Goal: Find specific page/section: Find specific page/section

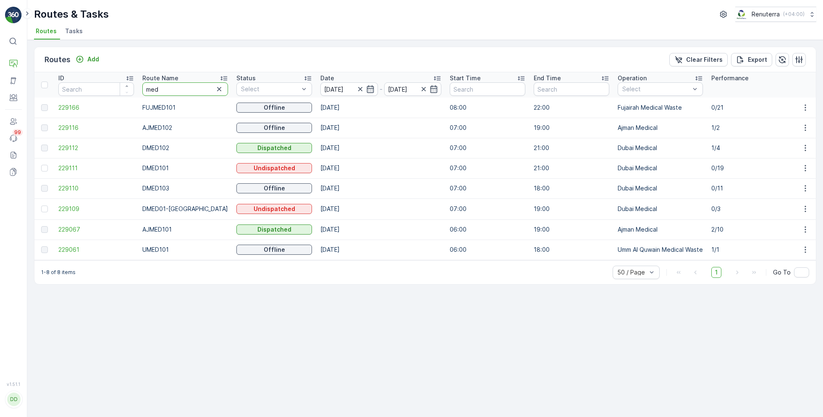
drag, startPoint x: 176, startPoint y: 89, endPoint x: 138, endPoint y: 84, distance: 38.4
click at [138, 84] on th "Route Name med" at bounding box center [185, 84] width 94 height 25
type input "rel"
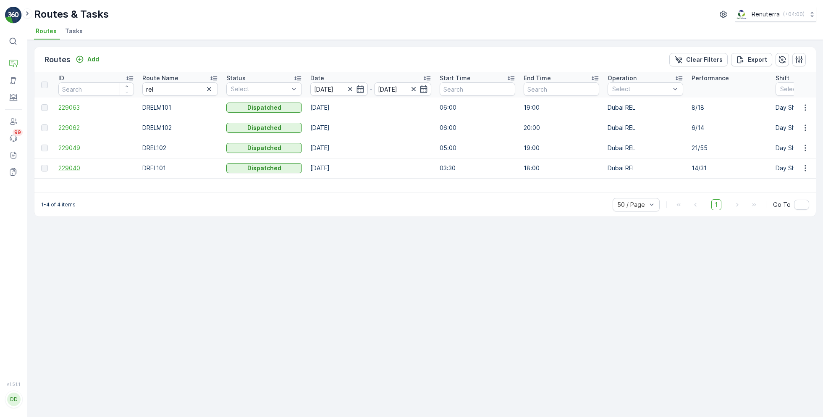
click at [72, 166] on span "229040" at bounding box center [96, 168] width 76 height 8
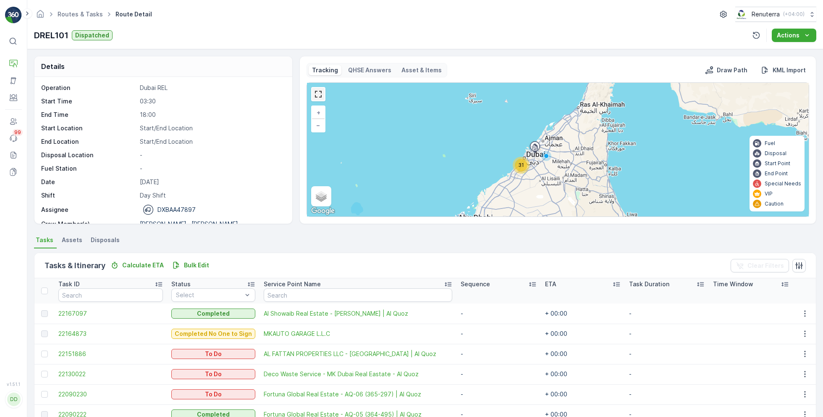
click at [321, 94] on link at bounding box center [318, 94] width 13 height 13
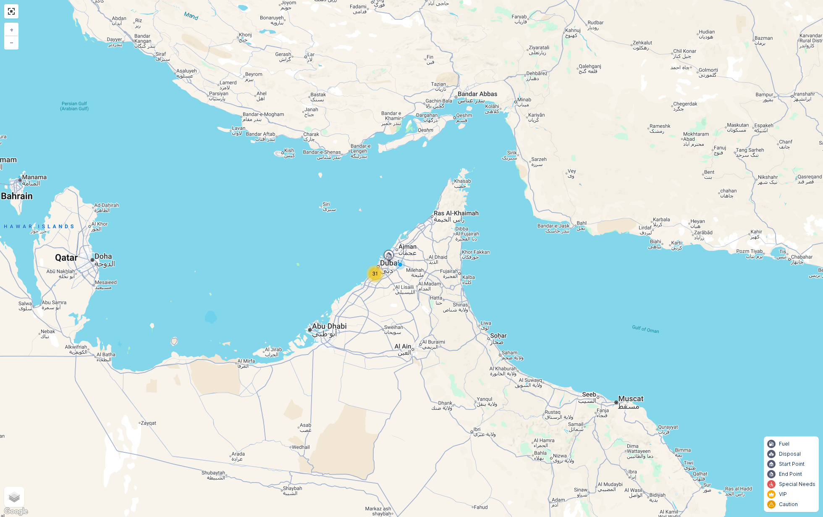
click at [375, 272] on span "31" at bounding box center [375, 273] width 6 height 6
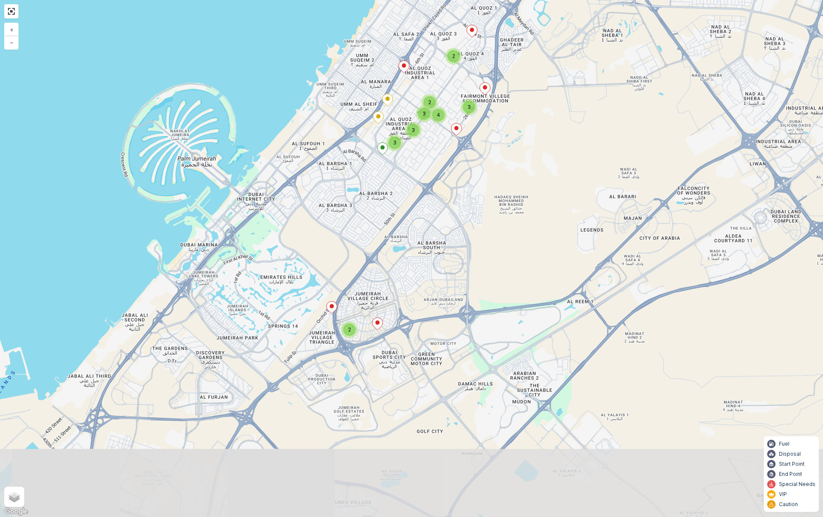
drag, startPoint x: 413, startPoint y: 341, endPoint x: 409, endPoint y: 267, distance: 74.4
click at [409, 267] on div "2 2 2 4 3 3 3 3 + − Satellite Roadmap Terrain Hybrid Leaflet Keyboard shortcuts…" at bounding box center [411, 258] width 823 height 517
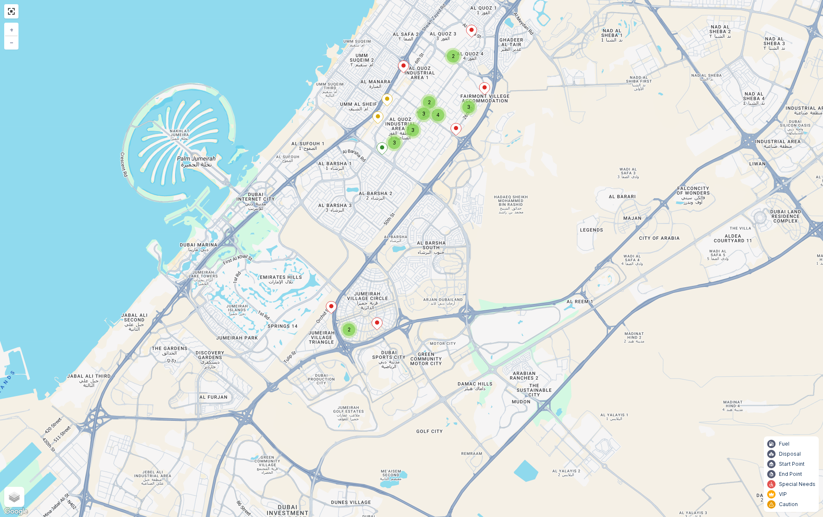
click at [351, 327] on div "2" at bounding box center [349, 329] width 13 height 13
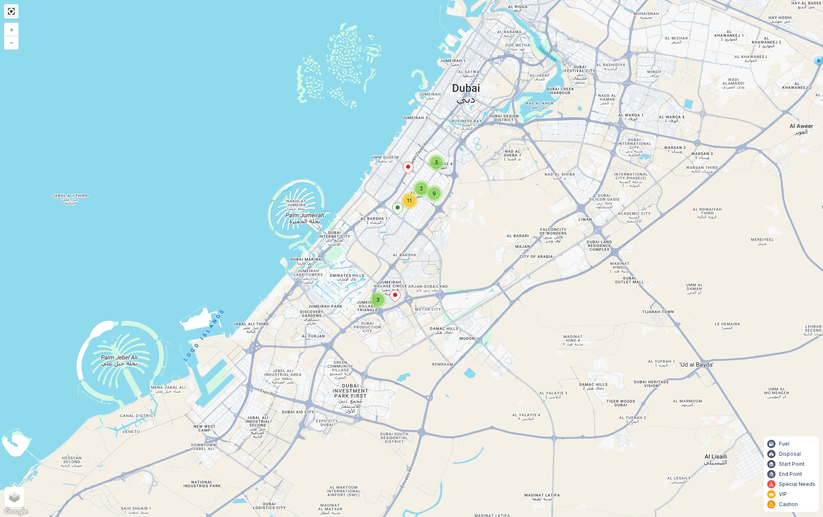
click at [10, 13] on link at bounding box center [11, 11] width 13 height 13
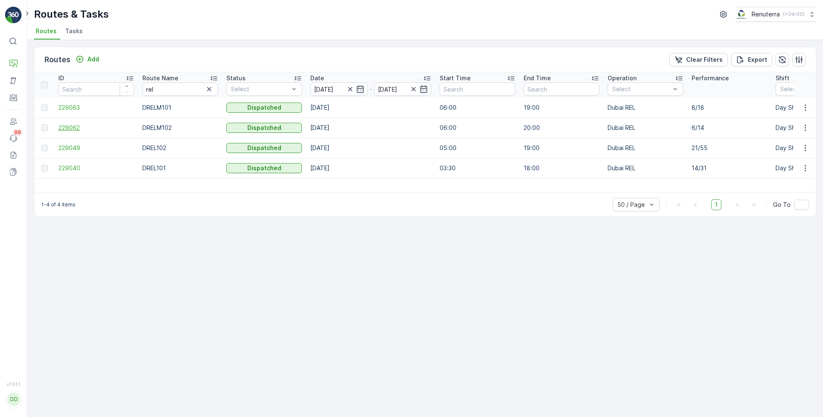
click at [73, 123] on span "229062" at bounding box center [96, 127] width 76 height 8
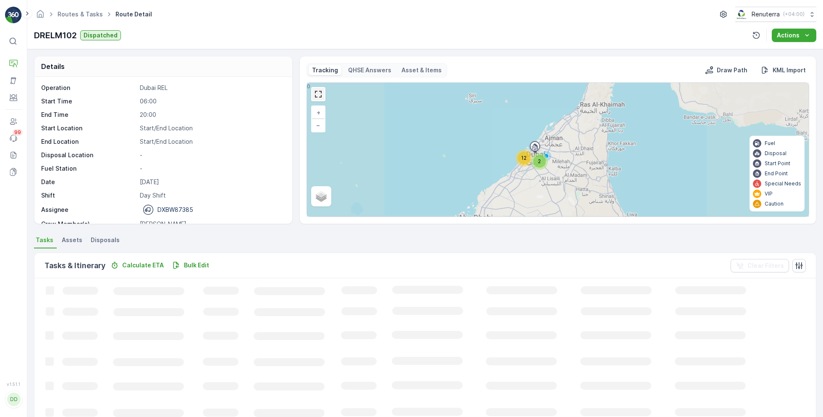
click at [314, 94] on link at bounding box center [318, 94] width 13 height 13
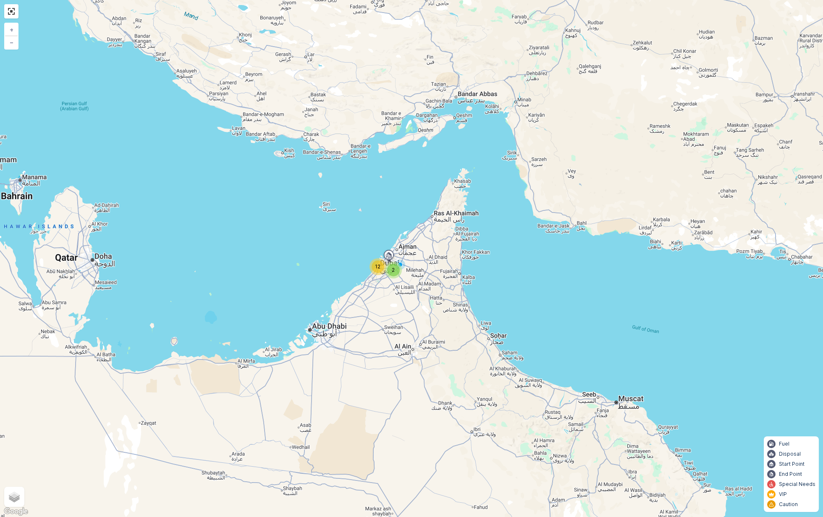
click at [393, 275] on div "2" at bounding box center [393, 270] width 13 height 13
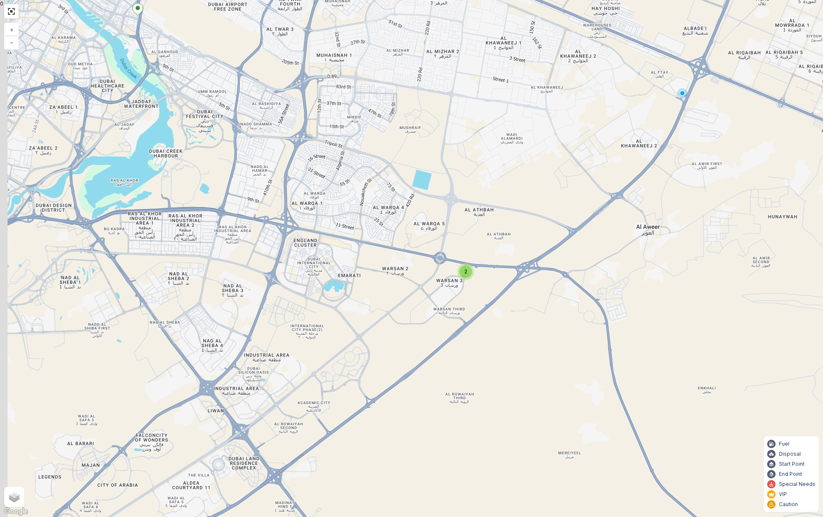
drag, startPoint x: 353, startPoint y: 304, endPoint x: 495, endPoint y: 264, distance: 147.7
click at [495, 267] on div "2 2 + − Satellite Roadmap Terrain Hybrid Leaflet Keyboard shortcuts Map Data Ma…" at bounding box center [411, 258] width 823 height 517
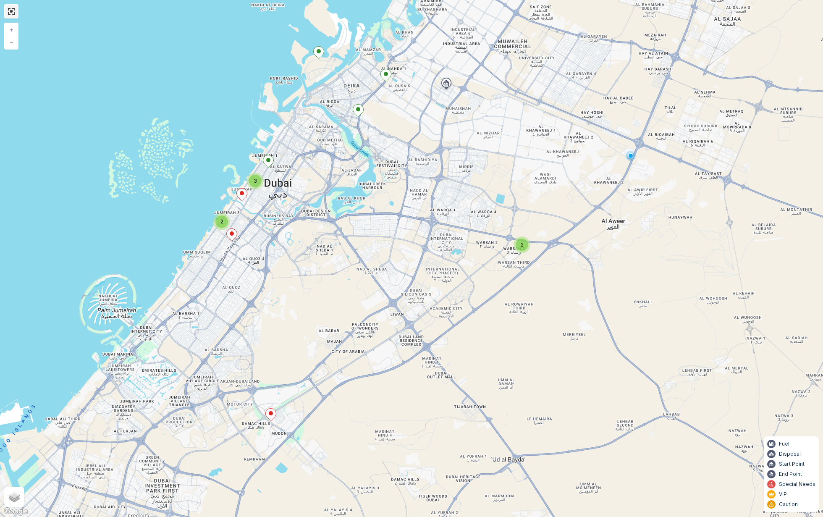
click at [8, 15] on link at bounding box center [11, 11] width 13 height 13
